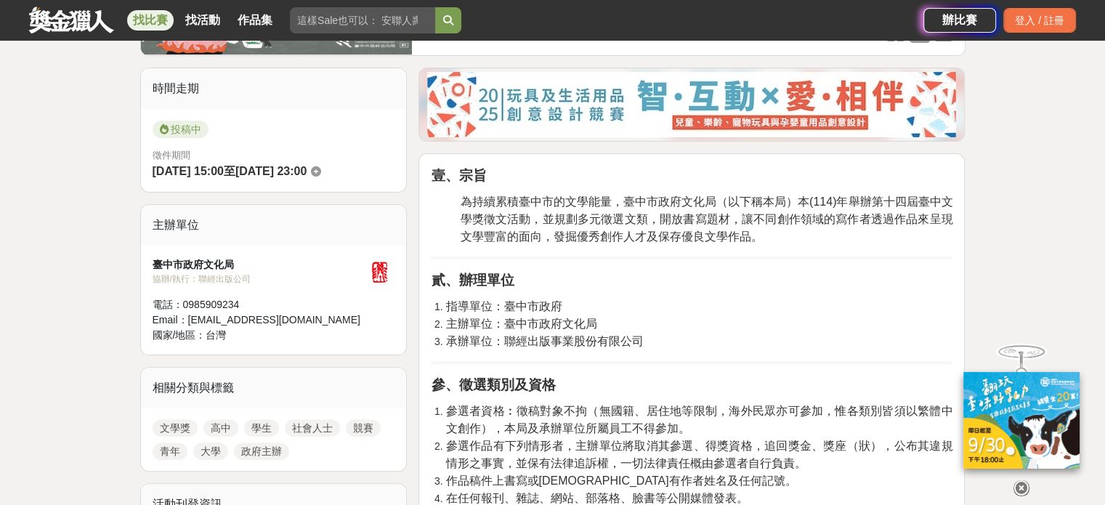
scroll to position [436, 0]
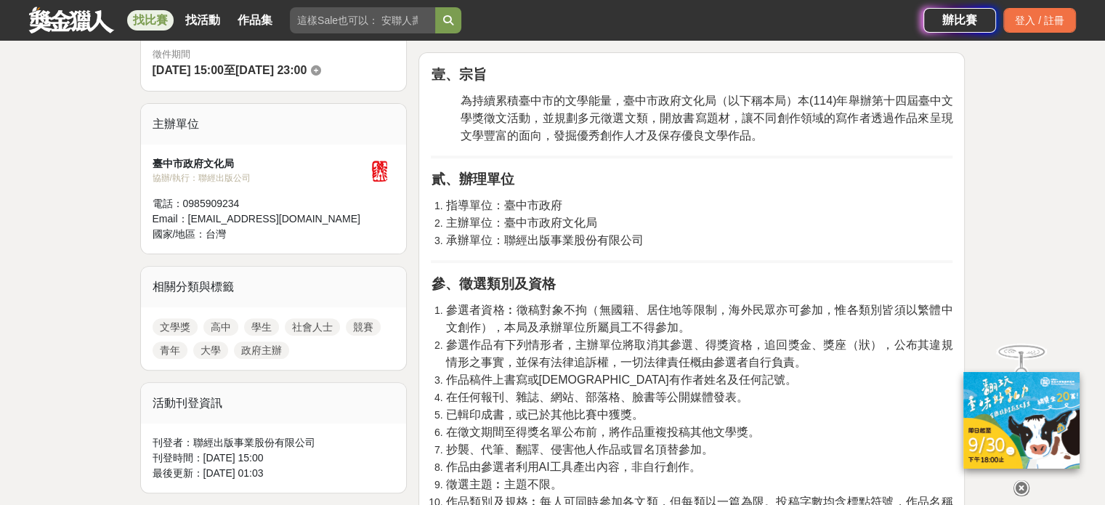
drag, startPoint x: 597, startPoint y: 401, endPoint x: 503, endPoint y: 399, distance: 93.7
click at [503, 399] on span "在任何報刊、雜誌、網站、部落格、臉書等公開媒體發表。" at bounding box center [596, 397] width 302 height 12
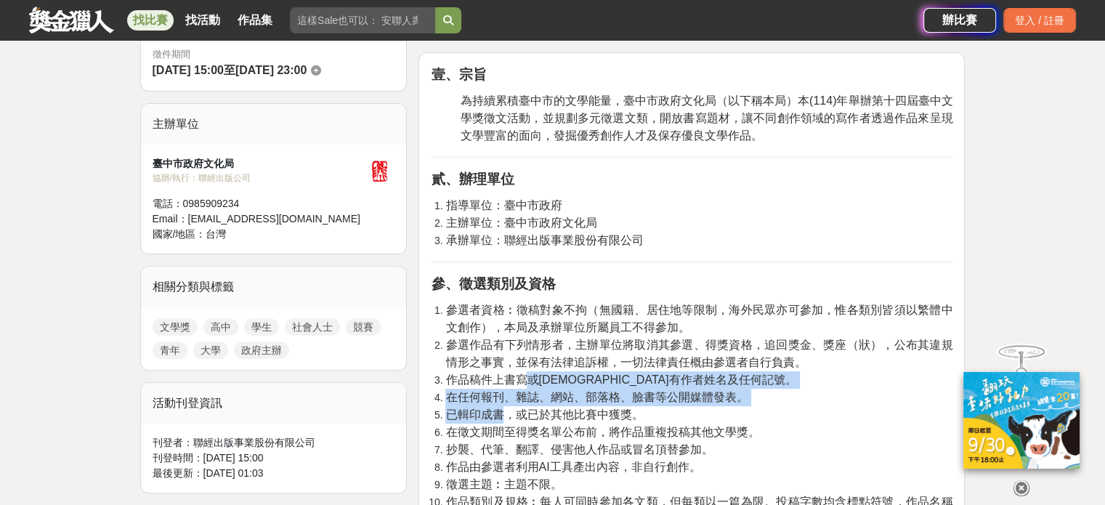
drag, startPoint x: 527, startPoint y: 371, endPoint x: 498, endPoint y: 417, distance: 53.8
click at [498, 417] on ol "參選者資格︰徵稿對象不拘（無國籍、居住地等限制，海外民眾亦可參加，惟各類別皆須以繁體中文創作），本局及承辦單位所屬員工不得參加。 參選作品有下列情形者，主辦單…" at bounding box center [691, 492] width 521 height 383
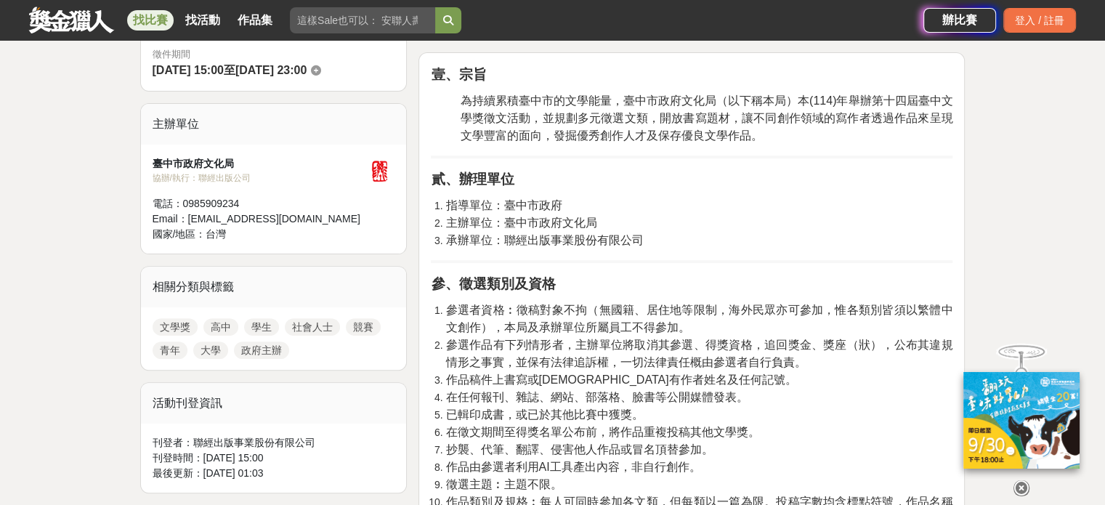
click at [548, 415] on span "已輯印成書，或已於其他比賽中獲獎。" at bounding box center [544, 414] width 198 height 12
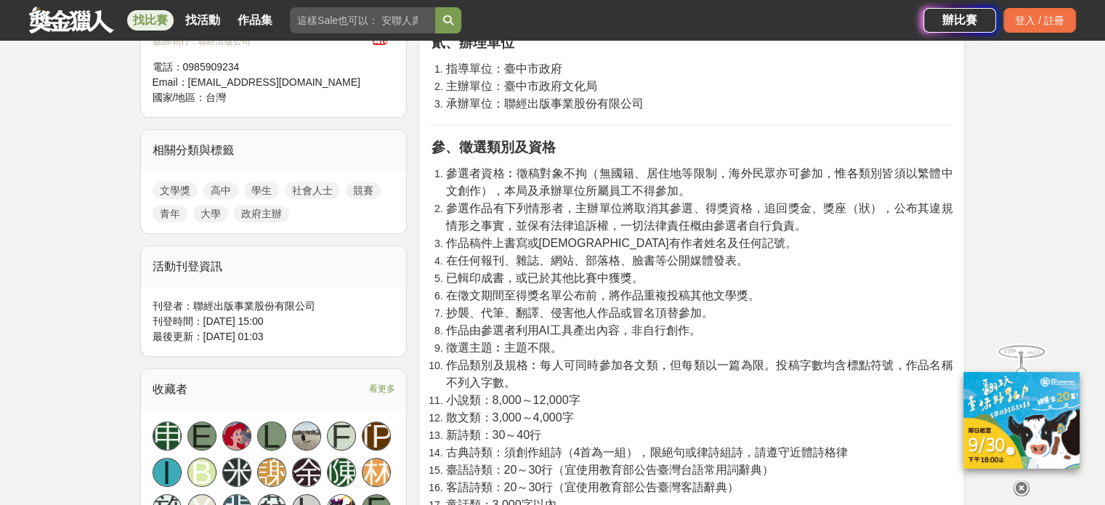
scroll to position [581, 0]
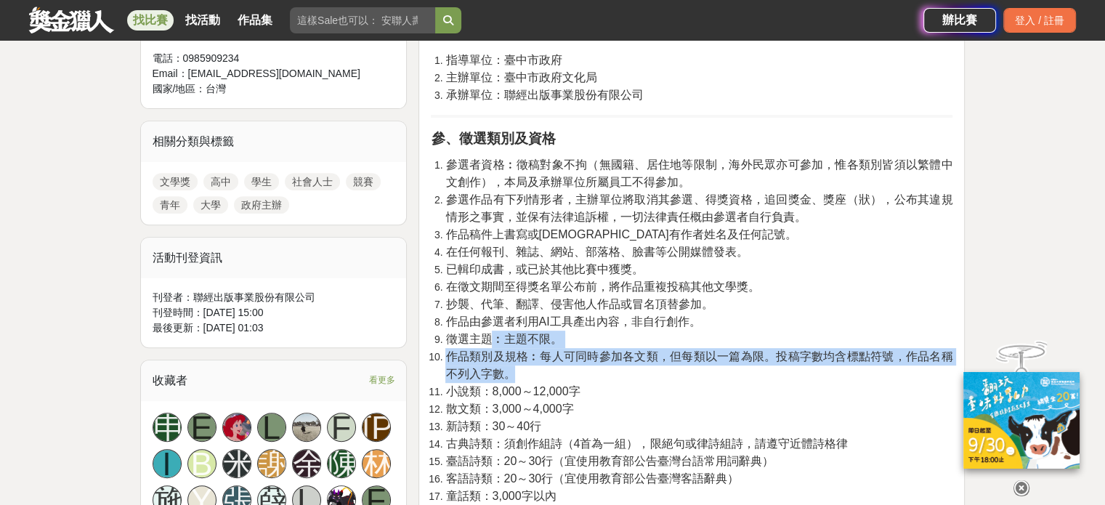
drag, startPoint x: 488, startPoint y: 329, endPoint x: 597, endPoint y: 365, distance: 114.8
click at [597, 365] on ol "參選者資格︰徵稿對象不拘（無國籍、居住地等限制，海外民眾亦可參加，惟各類別皆須以繁體中文創作），本局及承辦單位所屬員工不得參加。 參選作品有下列情形者，主辦單…" at bounding box center [691, 347] width 521 height 383
click at [597, 365] on li "作品類別及規格︰每人可同時參加各文類，但每類以一篇為限。投稿字數均含標點符號，作品名稱不列入字數。" at bounding box center [698, 365] width 507 height 35
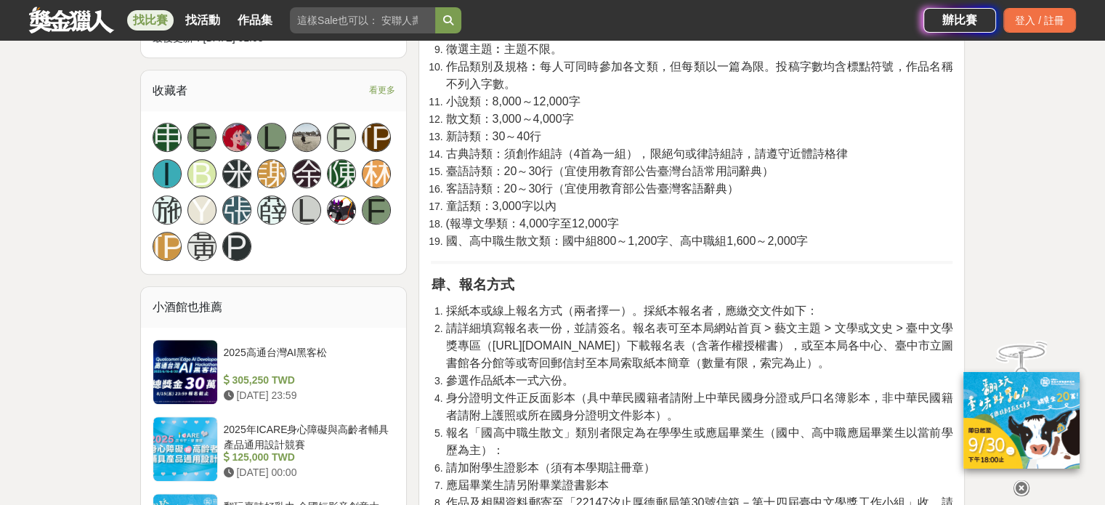
scroll to position [871, 0]
drag, startPoint x: 524, startPoint y: 228, endPoint x: 540, endPoint y: 240, distance: 19.8
click at [540, 240] on ol "參選者資格︰徵稿對象不拘（無國籍、居住地等限制，海外民眾亦可參加，惟各類別皆須以繁體中文創作），本局及承辦單位所屬員工不得參加。 參選作品有下列情形者，主辦單…" at bounding box center [691, 57] width 521 height 383
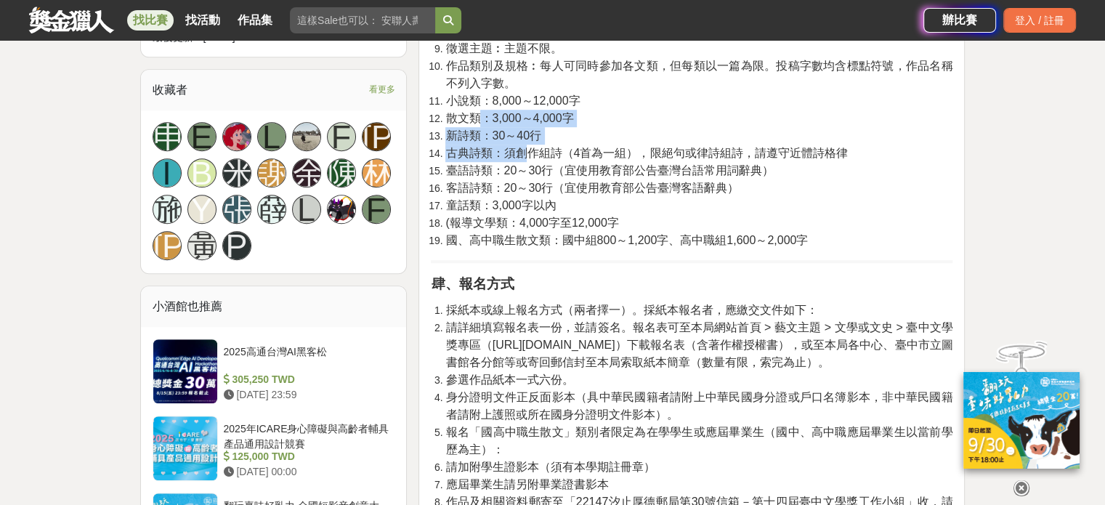
drag, startPoint x: 482, startPoint y: 111, endPoint x: 522, endPoint y: 143, distance: 51.2
click at [522, 143] on ol "參選者資格︰徵稿對象不拘（無國籍、居住地等限制，海外民眾亦可參加，惟各類別皆須以繁體中文創作），本局及承辦單位所屬員工不得參加。 參選作品有下列情形者，主辦單…" at bounding box center [691, 57] width 521 height 383
click at [522, 147] on span "古典詩類：須創作組詩（4首為一組），限絕句或律詩組詩，請遵守近體詩格律" at bounding box center [646, 153] width 402 height 12
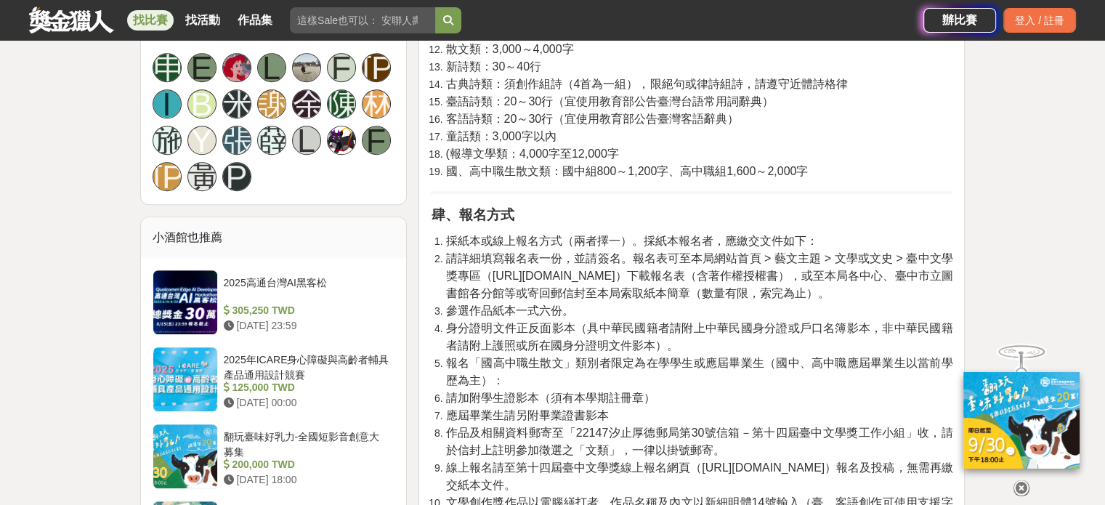
scroll to position [944, 0]
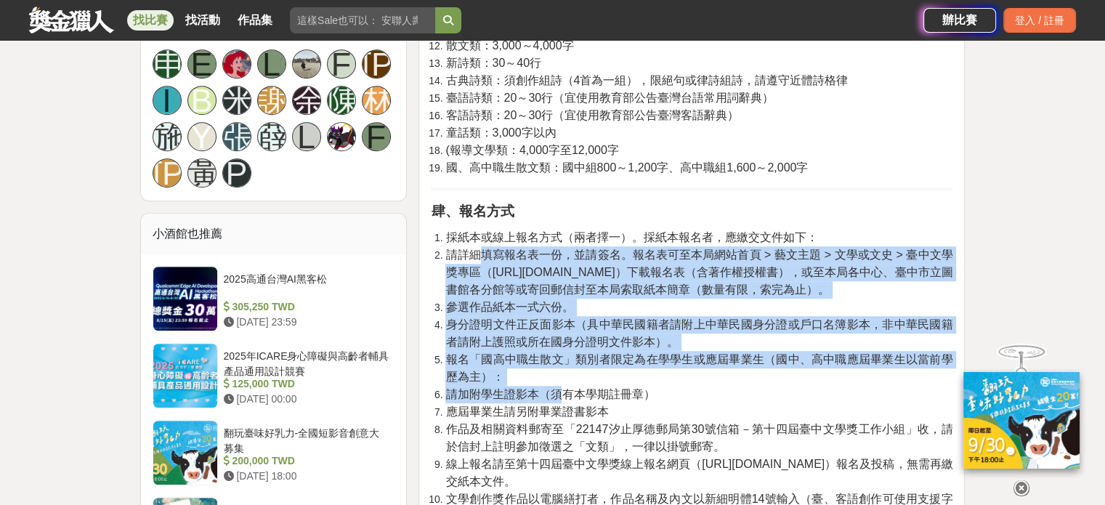
drag, startPoint x: 483, startPoint y: 267, endPoint x: 566, endPoint y: 399, distance: 156.3
click at [566, 399] on ol "採紙本或線上報名方式（兩者擇一）。採紙本報名者，應繳交文件如下： 請詳細填寫報名表一份，並請簽名。報名表可至本局網站首頁 > 藝文主題 > 文學或文史 > 臺…" at bounding box center [691, 429] width 521 height 401
click at [566, 399] on span "請加附學生證影本（須有本學期註冊章）" at bounding box center [549, 394] width 209 height 12
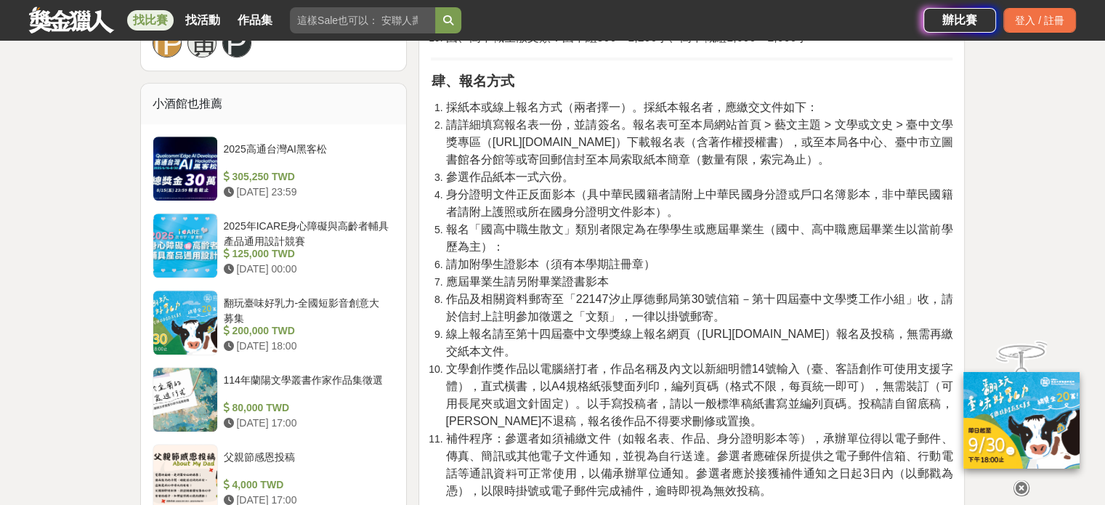
scroll to position [1089, 0]
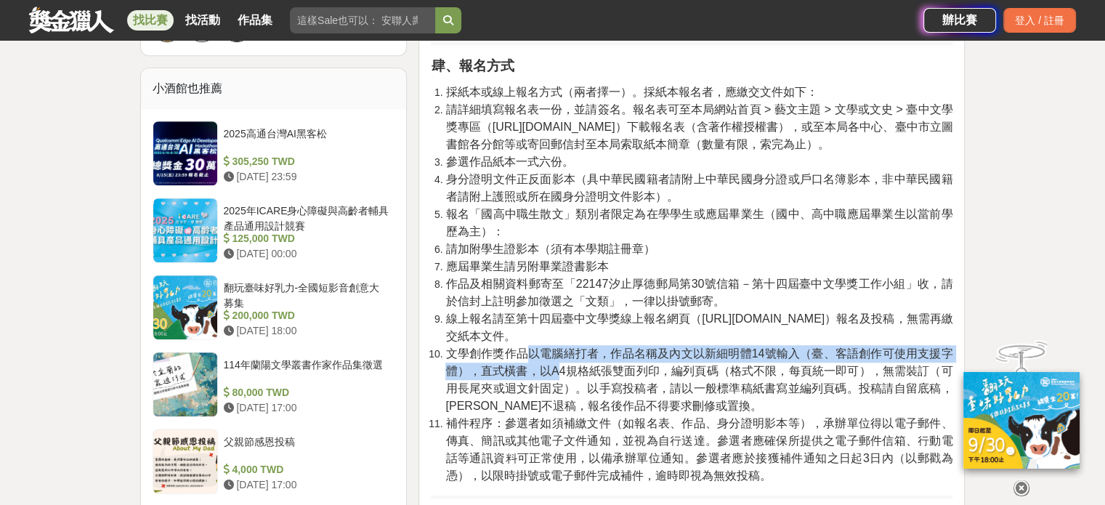
drag, startPoint x: 526, startPoint y: 359, endPoint x: 550, endPoint y: 362, distance: 24.8
click at [550, 362] on span "文學創作獎作品以電腦繕打者，作品名稱及內文以新細明體14號輸入（臺、客語創作可使用支援字體），直式橫書，以A4規格紙張雙面列印，編列頁碼（格式不限，每頁統一即…" at bounding box center [698, 379] width 507 height 65
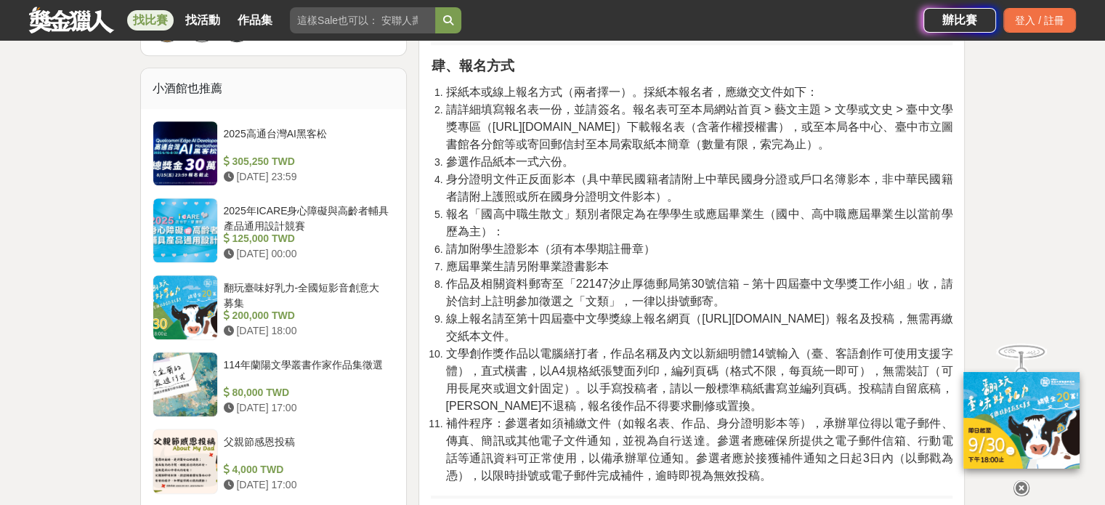
click at [606, 373] on span "文學創作獎作品以電腦繕打者，作品名稱及內文以新細明體14號輸入（臺、客語創作可使用支援字體），直式橫書，以A4規格紙張雙面列印，編列頁碼（格式不限，每頁統一即…" at bounding box center [698, 379] width 507 height 65
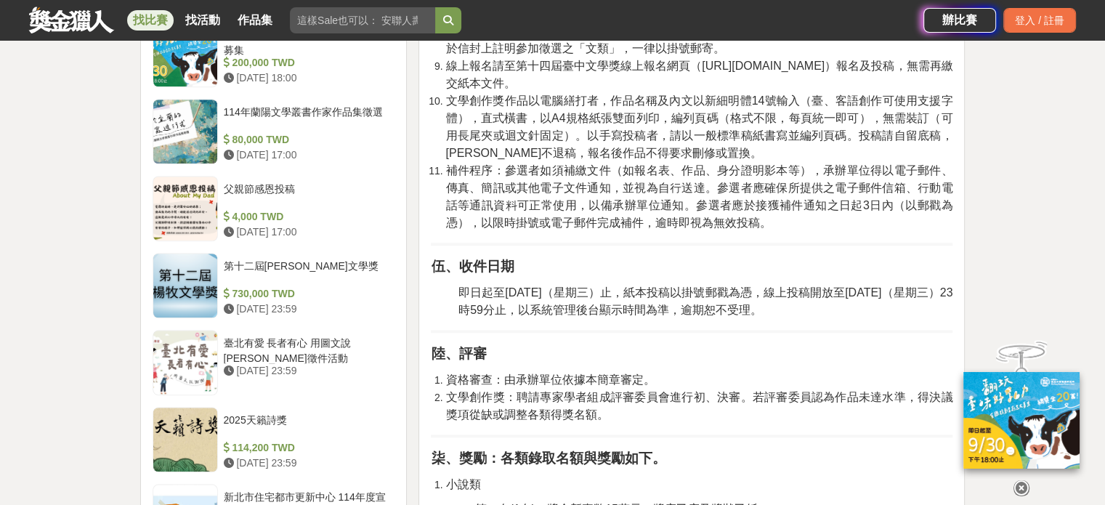
scroll to position [1307, 0]
